Goal: Transaction & Acquisition: Purchase product/service

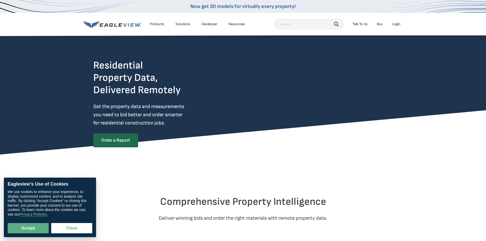
click at [307, 26] on input "text" at bounding box center [309, 24] width 70 height 10
type input "97 vanderbilt"
click at [393, 23] on div "Login" at bounding box center [396, 24] width 8 height 5
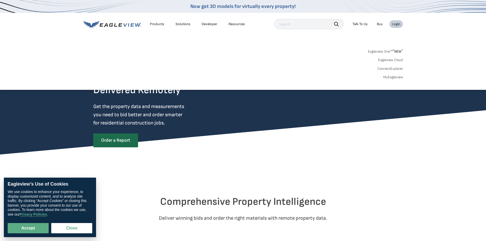
click at [378, 53] on link "Eagleview One™ * NEW *" at bounding box center [385, 51] width 35 height 6
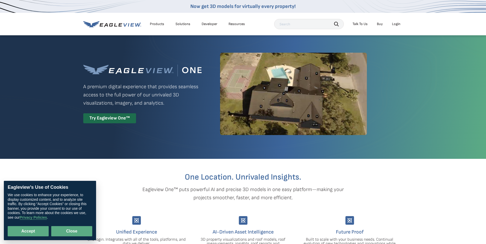
click at [64, 229] on button "Close" at bounding box center [71, 231] width 41 height 10
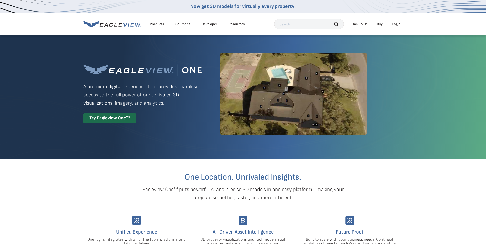
click at [394, 24] on div "Login" at bounding box center [396, 24] width 8 height 5
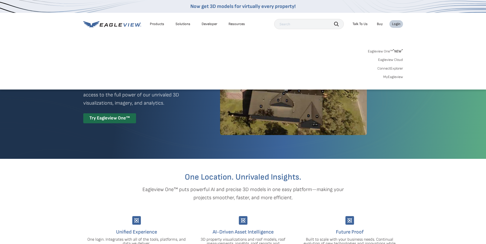
click at [395, 53] on span "* NEW *" at bounding box center [398, 51] width 10 height 4
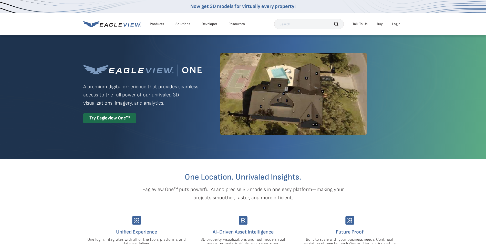
click at [396, 24] on div "Login" at bounding box center [396, 24] width 8 height 5
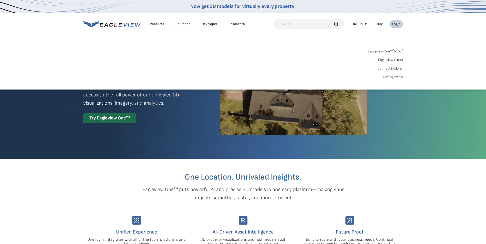
click at [399, 77] on link "MyEagleview" at bounding box center [393, 77] width 20 height 5
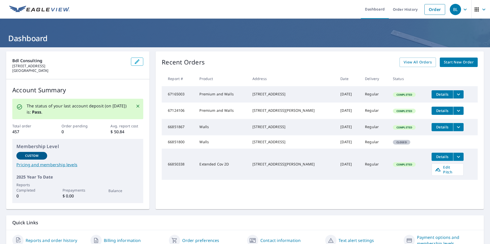
click at [444, 62] on span "Start New Order" at bounding box center [459, 62] width 30 height 6
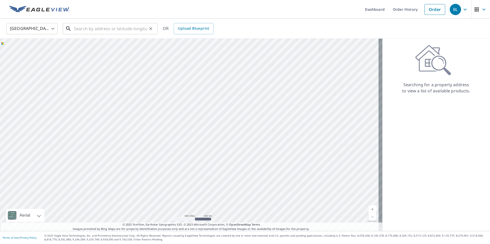
click at [85, 30] on input "text" at bounding box center [110, 29] width 73 height 14
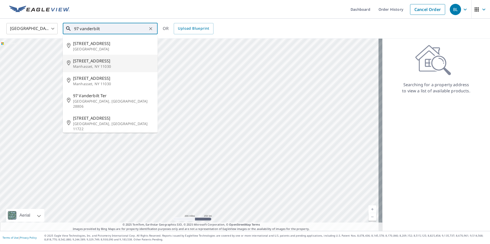
click at [94, 60] on span "[STREET_ADDRESS]" at bounding box center [113, 61] width 80 height 6
type input "[STREET_ADDRESS]"
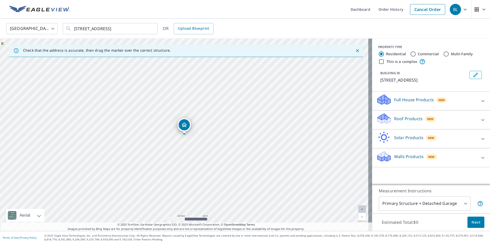
click at [192, 134] on div "[STREET_ADDRESS]" at bounding box center [186, 135] width 372 height 193
click at [197, 186] on div "[STREET_ADDRESS]" at bounding box center [186, 135] width 372 height 193
